Goal: Task Accomplishment & Management: Complete application form

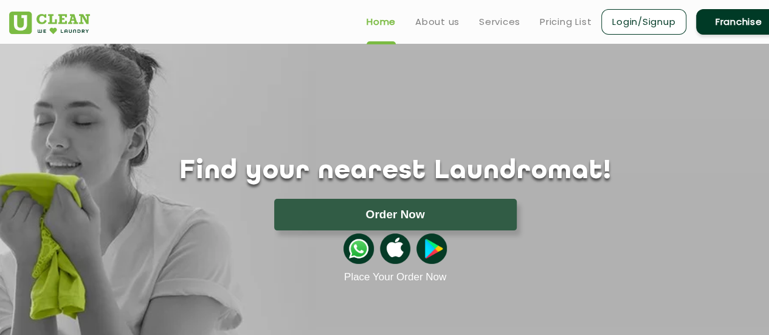
click at [731, 20] on link "Franchise" at bounding box center [738, 22] width 85 height 26
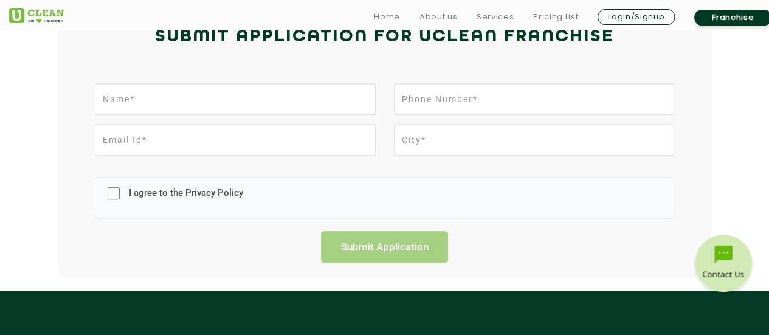
scroll to position [341, 0]
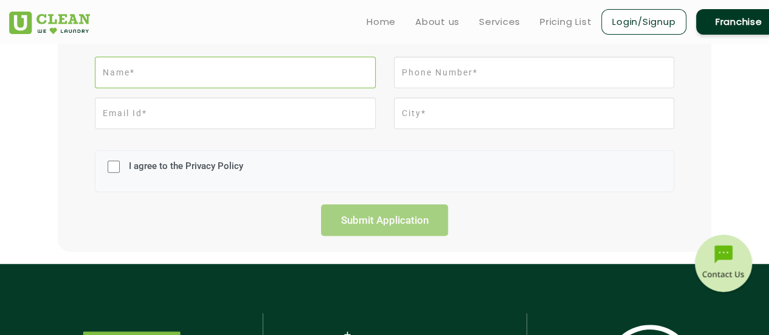
click at [285, 69] on input "text" at bounding box center [235, 73] width 280 height 32
type input "[PERSON_NAME]"
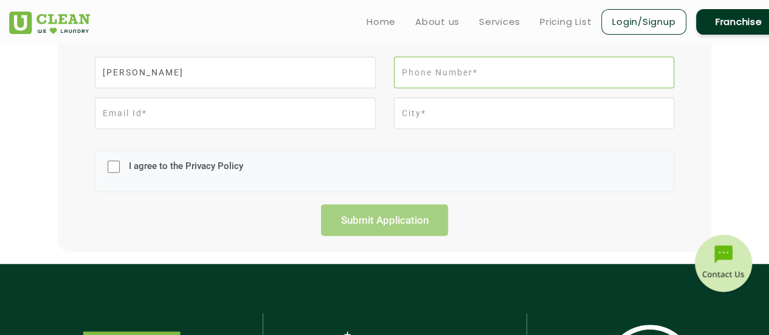
click at [490, 74] on input "tel" at bounding box center [534, 73] width 280 height 32
type input "09909572880"
type input "NAGPUR"
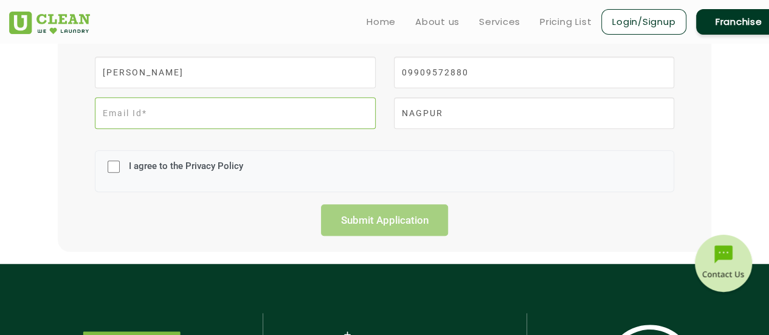
click at [190, 110] on input "email" at bounding box center [235, 113] width 280 height 32
type input "[PERSON_NAME][EMAIL_ADDRESS][PERSON_NAME][DOMAIN_NAME]"
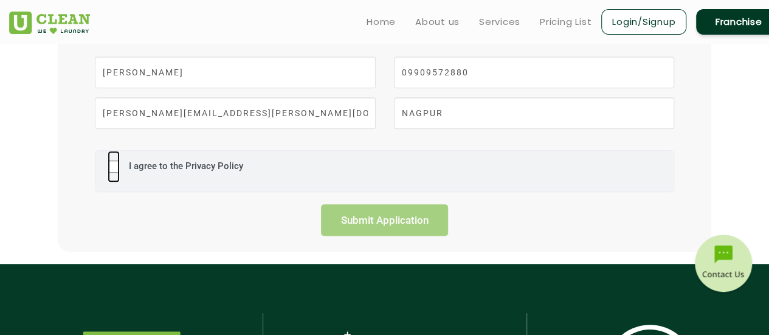
click at [116, 165] on input "I agree to the Privacy Policy" at bounding box center [114, 167] width 12 height 32
checkbox input "true"
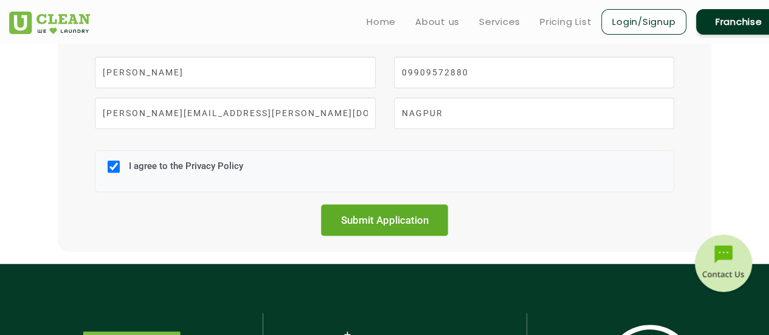
click at [381, 220] on input "Submit Application" at bounding box center [385, 220] width 128 height 32
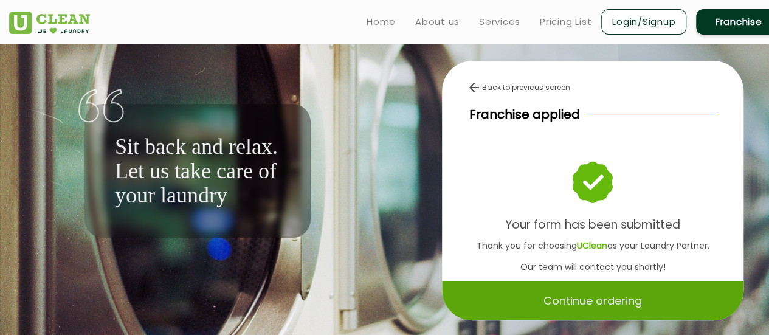
click at [586, 306] on p "Continue ordering" at bounding box center [593, 300] width 99 height 21
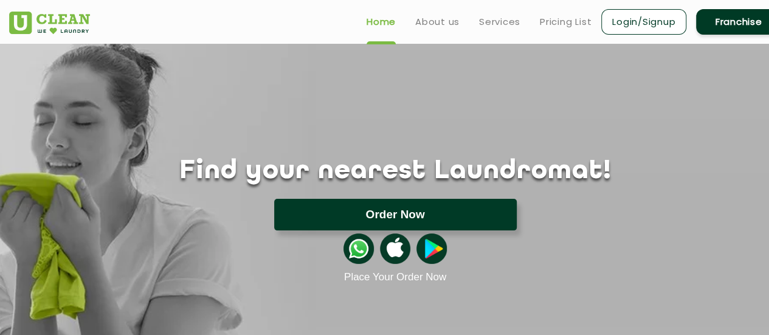
click at [442, 209] on button "Order Now" at bounding box center [395, 215] width 243 height 32
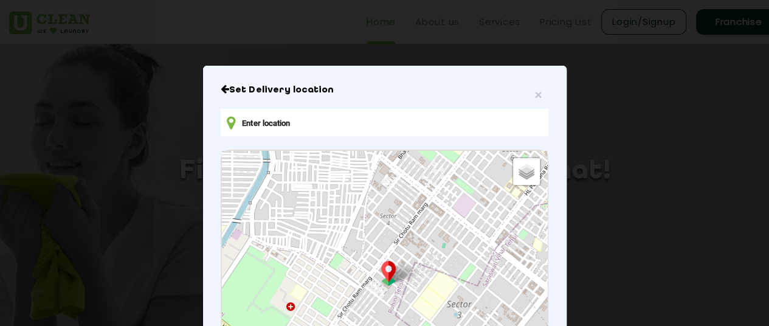
click at [264, 122] on input "text" at bounding box center [384, 122] width 327 height 27
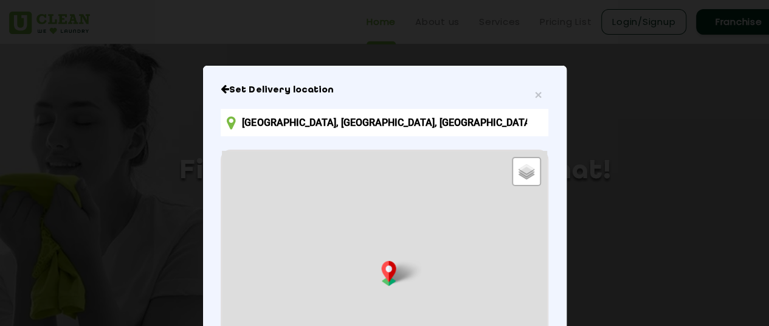
click at [389, 125] on input "[GEOGRAPHIC_DATA], [GEOGRAPHIC_DATA], [GEOGRAPHIC_DATA]" at bounding box center [384, 122] width 327 height 27
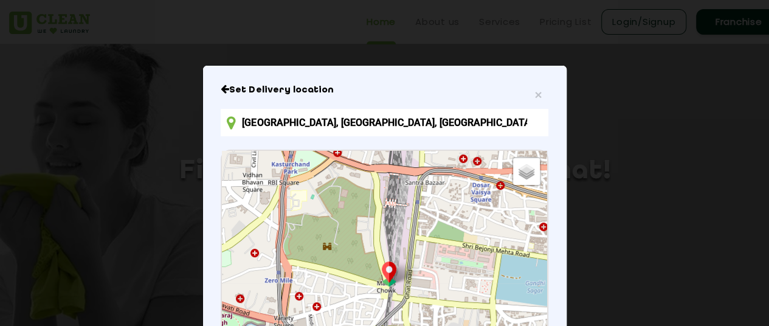
click at [234, 121] on input "[GEOGRAPHIC_DATA], [GEOGRAPHIC_DATA], [GEOGRAPHIC_DATA]" at bounding box center [384, 122] width 327 height 27
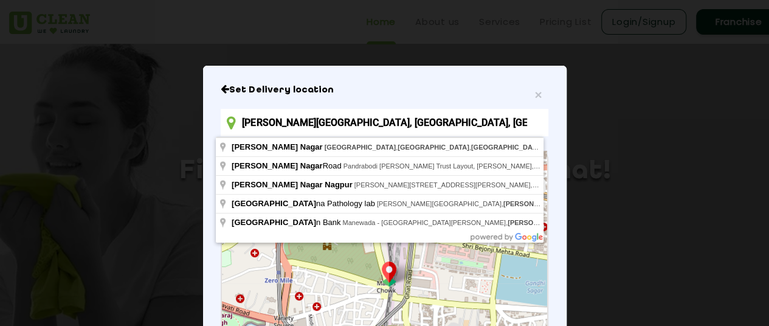
type input "[PERSON_NAME][GEOGRAPHIC_DATA], [GEOGRAPHIC_DATA], [GEOGRAPHIC_DATA], [GEOGRAPH…"
click at [535, 97] on span "×" at bounding box center [538, 95] width 7 height 14
